Goal: Check status: Check status

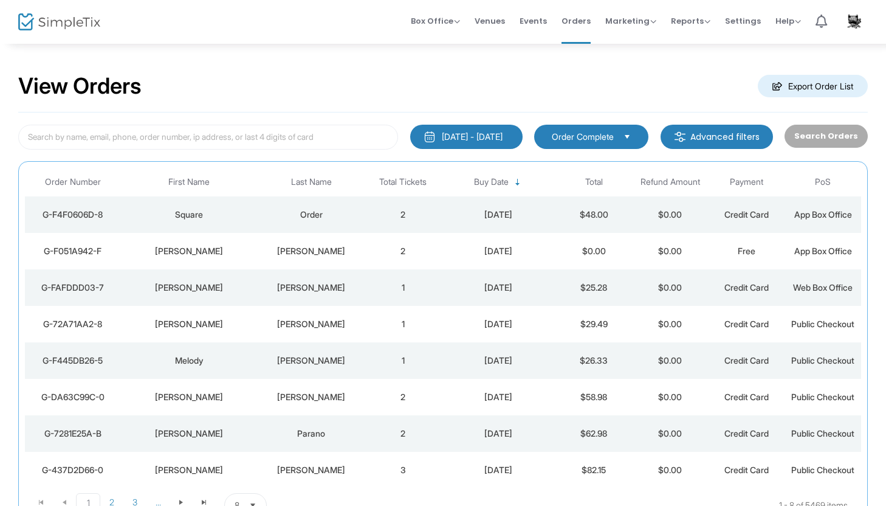
click at [243, 436] on div "[PERSON_NAME]" at bounding box center [188, 433] width 131 height 12
click at [315, 395] on div "[PERSON_NAME]" at bounding box center [311, 397] width 101 height 12
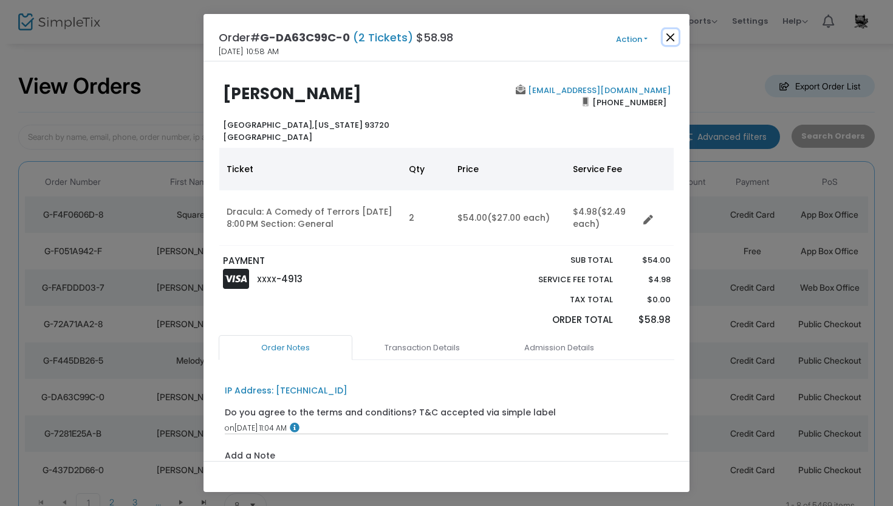
click at [672, 40] on button "Close" at bounding box center [671, 37] width 16 height 16
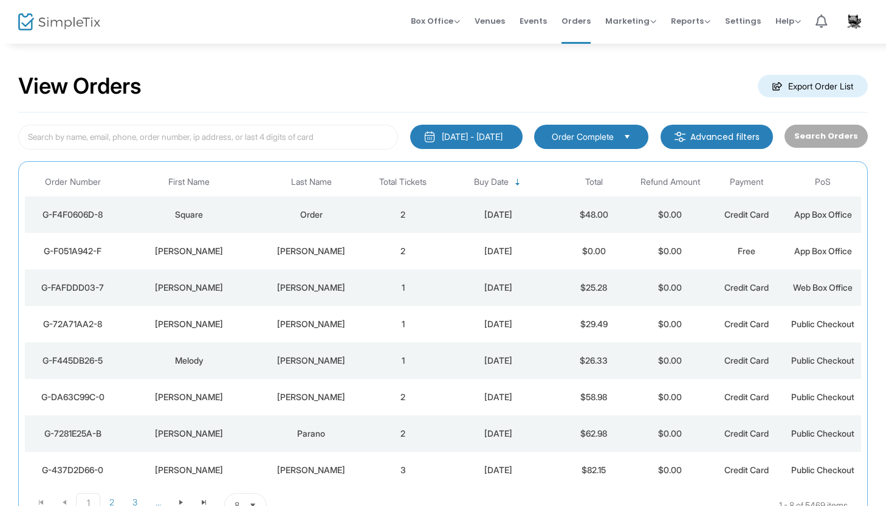
click at [326, 362] on div "[PERSON_NAME]" at bounding box center [311, 360] width 101 height 12
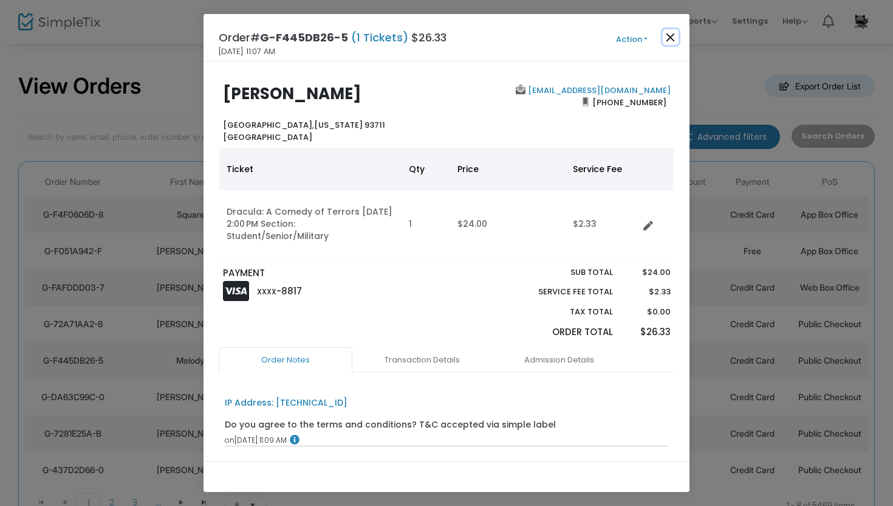
click at [670, 32] on button "Close" at bounding box center [671, 37] width 16 height 16
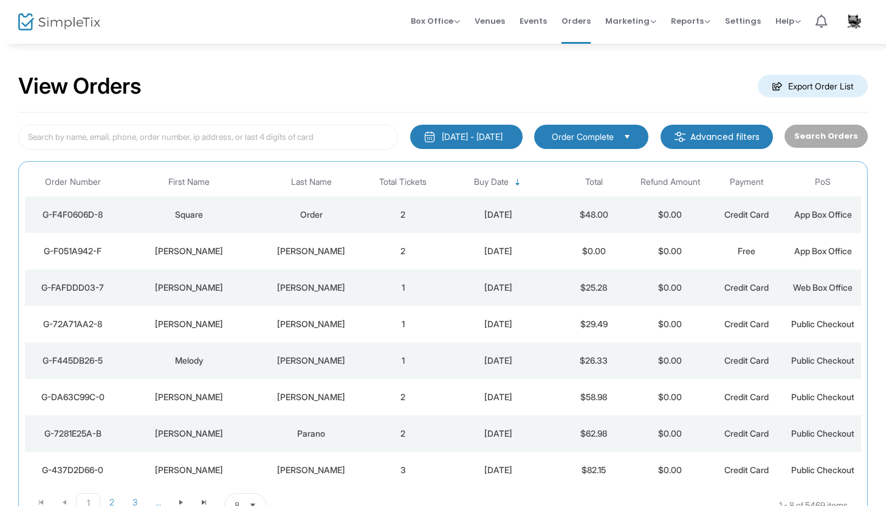
click at [325, 326] on div "[PERSON_NAME]" at bounding box center [311, 324] width 101 height 12
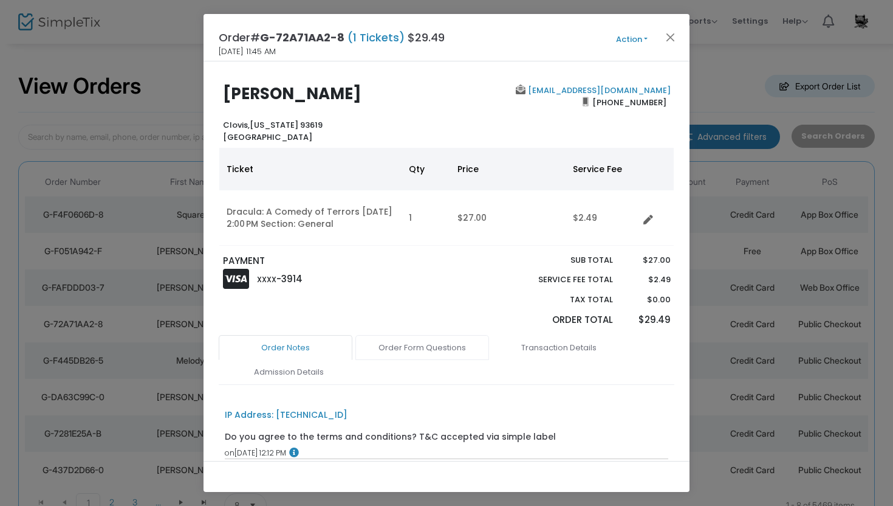
click at [408, 346] on link "Order Form Questions" at bounding box center [423, 348] width 134 height 26
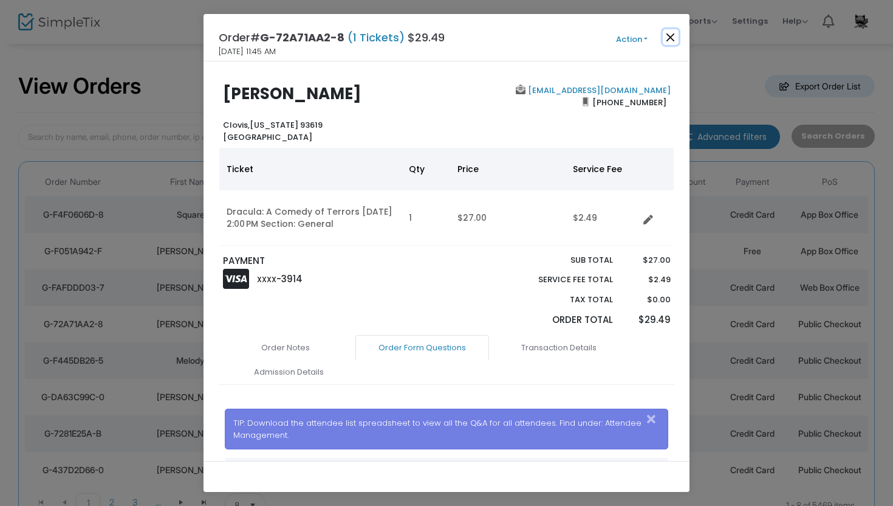
click at [669, 38] on button "Close" at bounding box center [671, 37] width 16 height 16
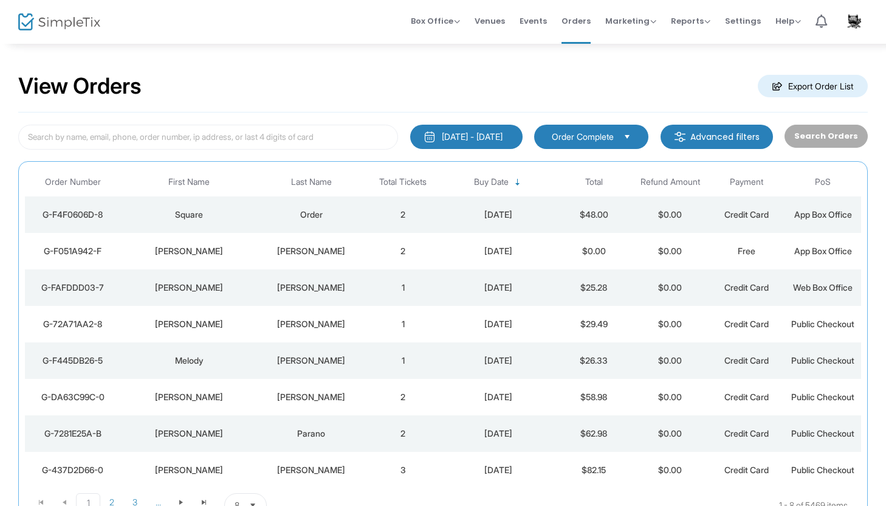
click at [313, 289] on div "[PERSON_NAME]" at bounding box center [311, 287] width 101 height 12
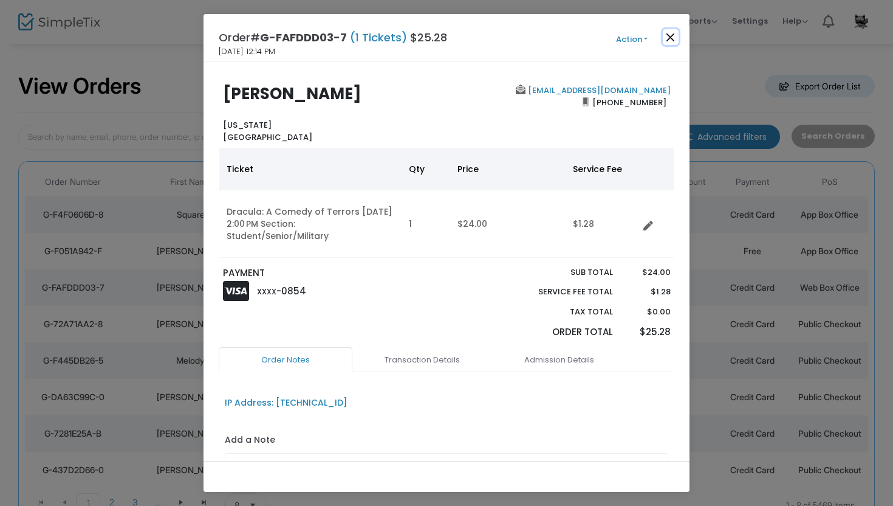
click at [668, 39] on button "Close" at bounding box center [671, 37] width 16 height 16
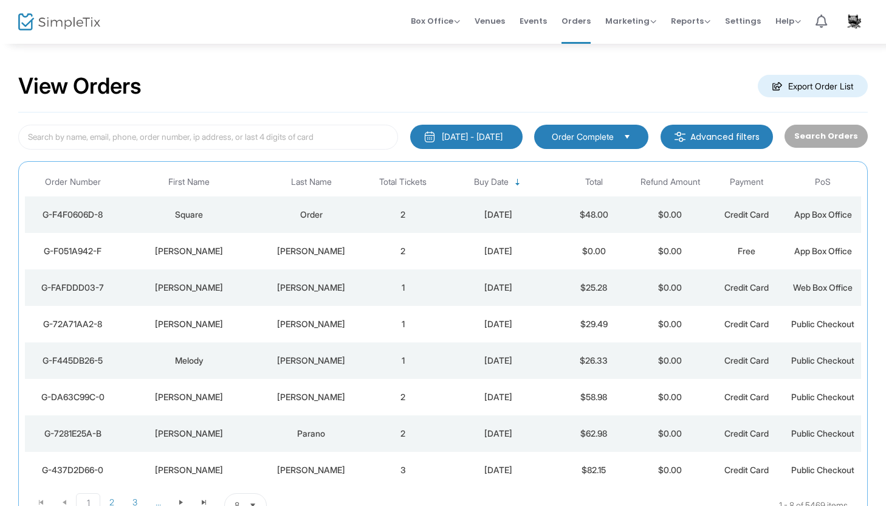
click at [409, 256] on td "2" at bounding box center [403, 251] width 77 height 36
